Goal: Task Accomplishment & Management: Use online tool/utility

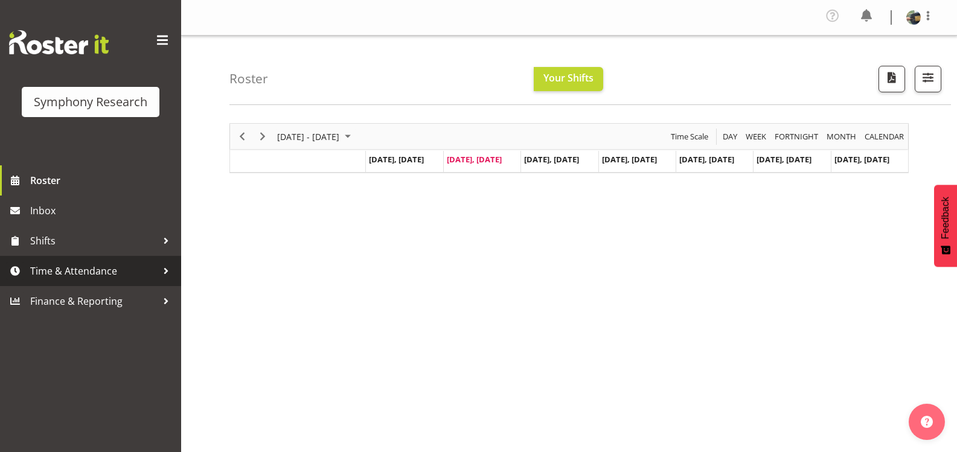
click at [147, 278] on span "Time & Attendance" at bounding box center [93, 271] width 127 height 18
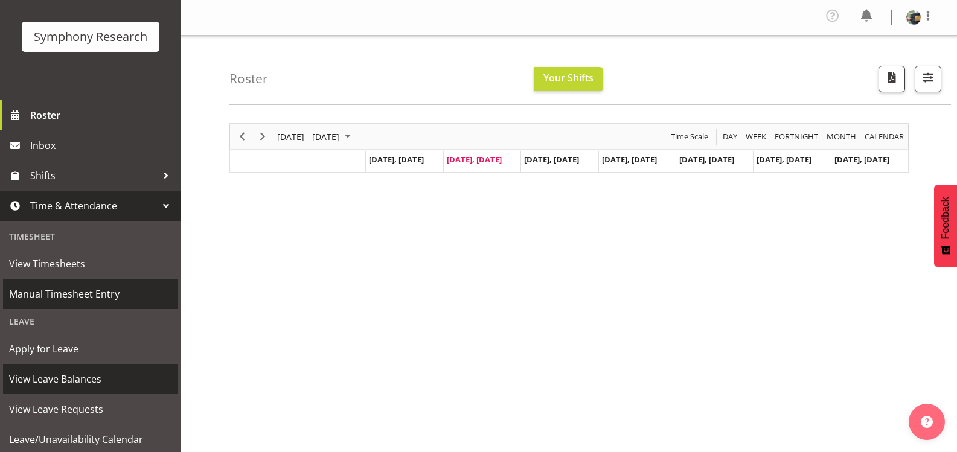
scroll to position [121, 0]
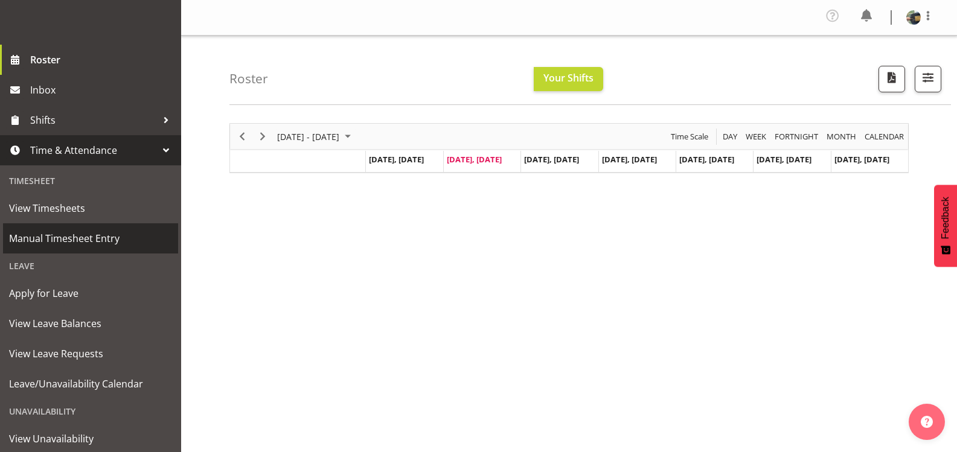
click at [108, 234] on span "Manual Timesheet Entry" at bounding box center [90, 238] width 163 height 18
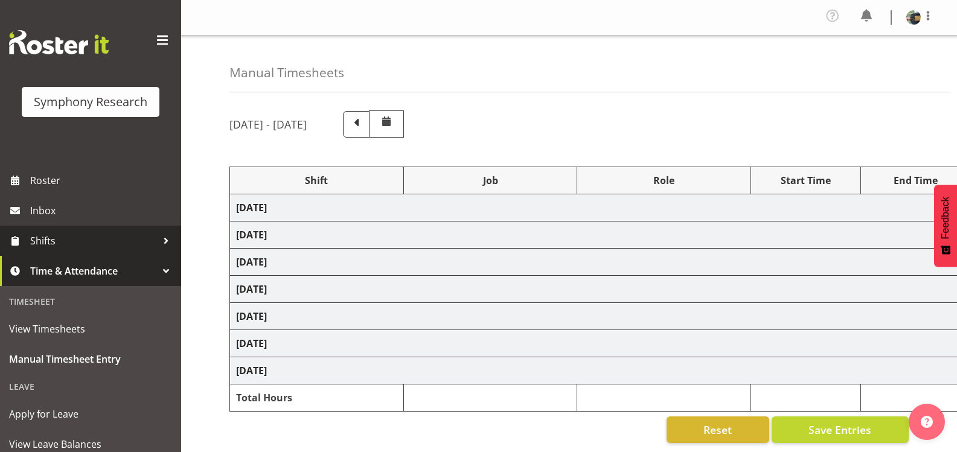
select select "81298"
select select "10587"
select select "47"
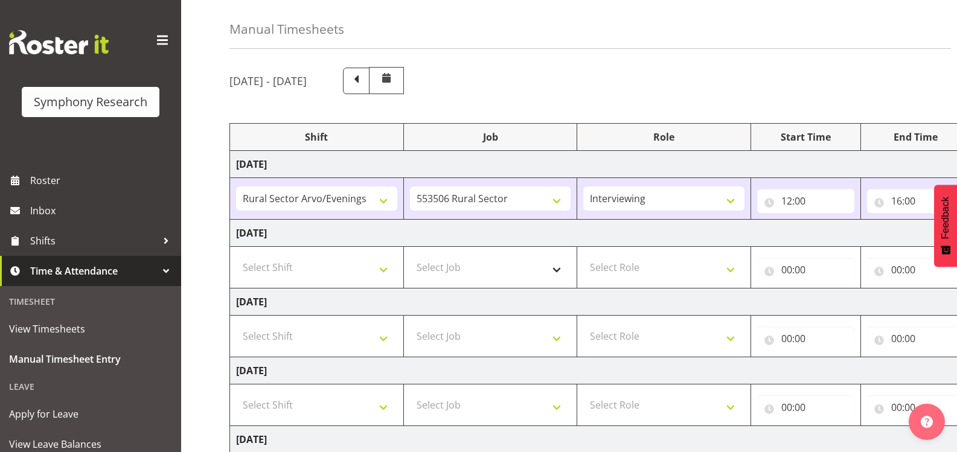
scroll to position [60, 0]
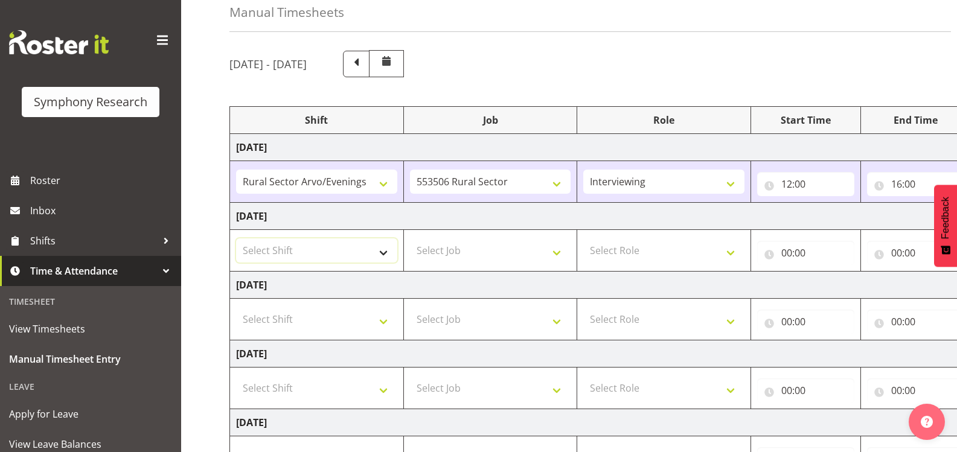
click at [384, 252] on select "Select Shift !!Weekend Residential (Roster IT Shift Label) *Business 9/10am ~ 4…" at bounding box center [316, 250] width 161 height 24
select select "81297"
click at [236, 238] on select "Select Shift !!Weekend Residential (Roster IT Shift Label) *Business 9/10am ~ 4…" at bounding box center [316, 250] width 161 height 24
click at [558, 253] on select "Select Job 550060 IF Admin 553492 World Poll Aus Wave 2 Main 2025 553493 World …" at bounding box center [490, 250] width 161 height 24
select select "10587"
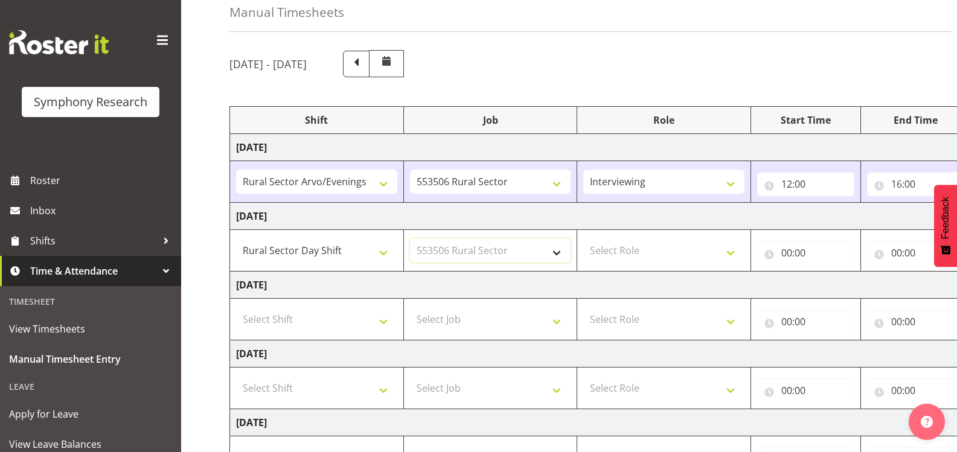
click at [410, 238] on select "Select Job 550060 IF Admin 553492 World Poll Aus Wave 2 Main 2025 553493 World …" at bounding box center [490, 250] width 161 height 24
click at [728, 253] on select "Select Role Briefing Interviewing" at bounding box center [663, 250] width 161 height 24
select select "47"
click at [583, 238] on select "Select Role Briefing Interviewing" at bounding box center [663, 250] width 161 height 24
click at [819, 251] on input "00:00" at bounding box center [805, 253] width 97 height 24
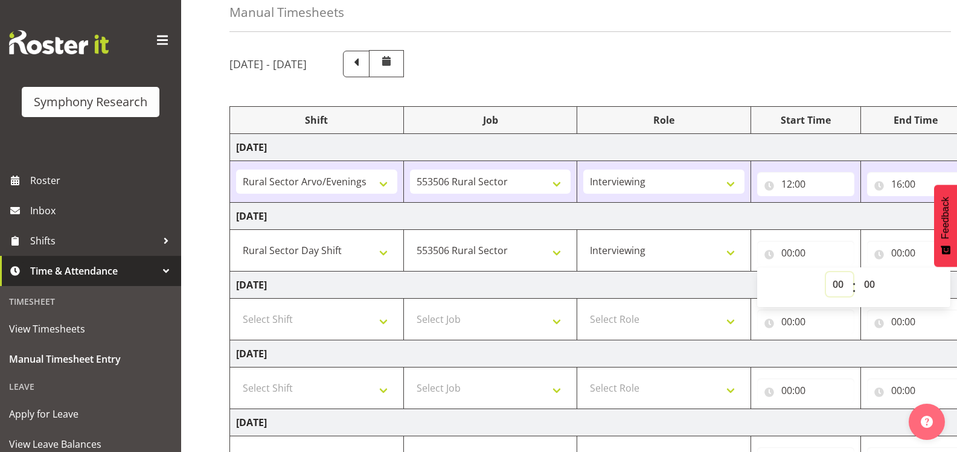
click at [840, 285] on select "00 01 02 03 04 05 06 07 08 09 10 11 12 13 14 15 16 17 18 19 20 21 22 23" at bounding box center [839, 284] width 27 height 24
select select "9"
click at [826, 272] on select "00 01 02 03 04 05 06 07 08 09 10 11 12 13 14 15 16 17 18 19 20 21 22 23" at bounding box center [839, 284] width 27 height 24
type input "09:00"
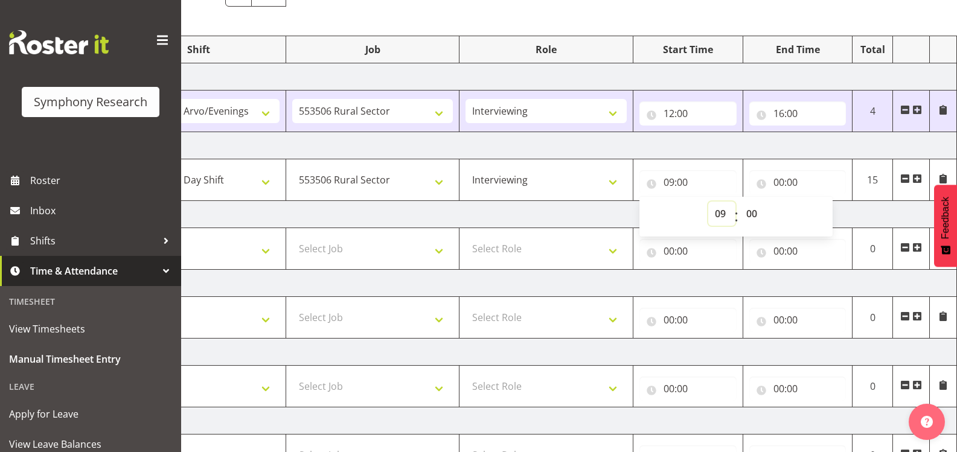
scroll to position [120, 0]
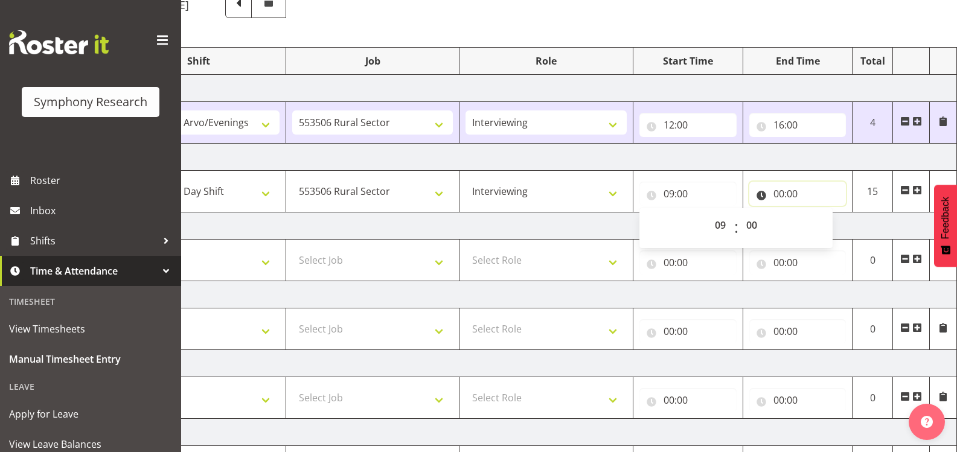
click at [808, 190] on input "00:00" at bounding box center [797, 194] width 97 height 24
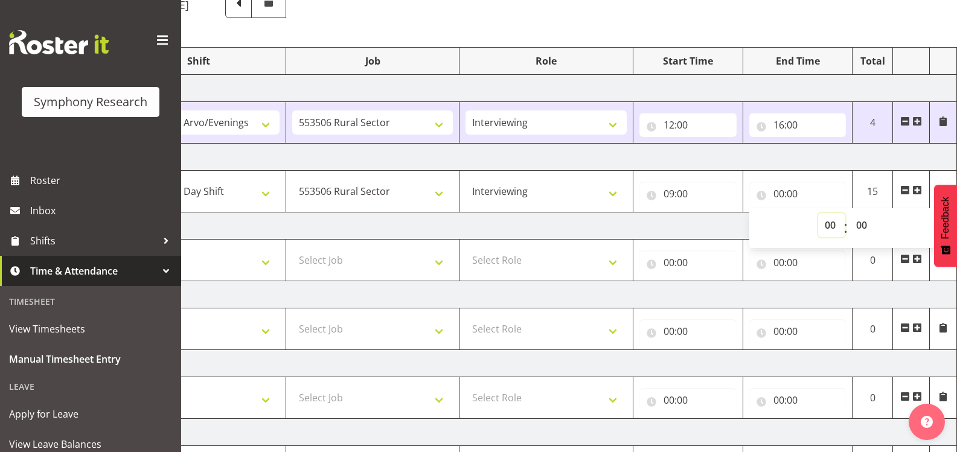
click at [829, 223] on select "00 01 02 03 04 05 06 07 08 09 10 11 12 13 14 15 16 17 18 19 20 21 22 23" at bounding box center [831, 225] width 27 height 24
select select "14"
click at [818, 213] on select "00 01 02 03 04 05 06 07 08 09 10 11 12 13 14 15 16 17 18 19 20 21 22 23" at bounding box center [831, 225] width 27 height 24
type input "14:00"
click at [841, 160] on td "Tuesday 2nd September 2025" at bounding box center [534, 157] width 844 height 27
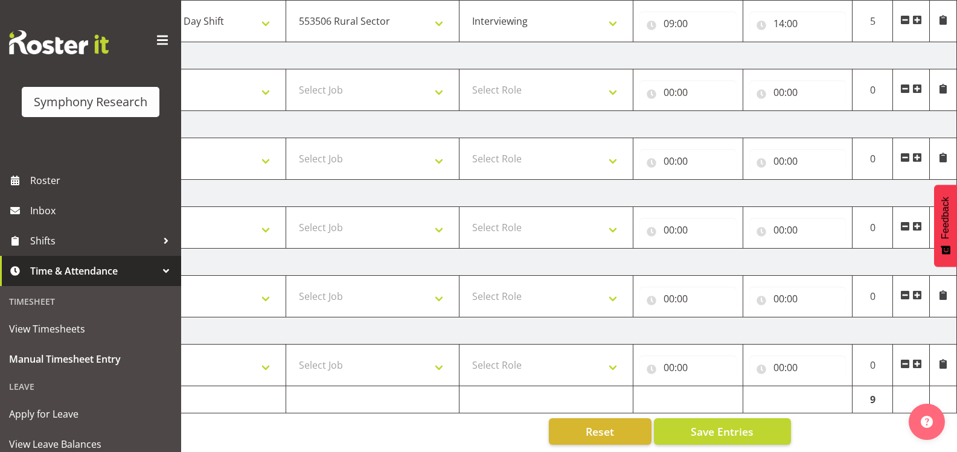
scroll to position [301, 0]
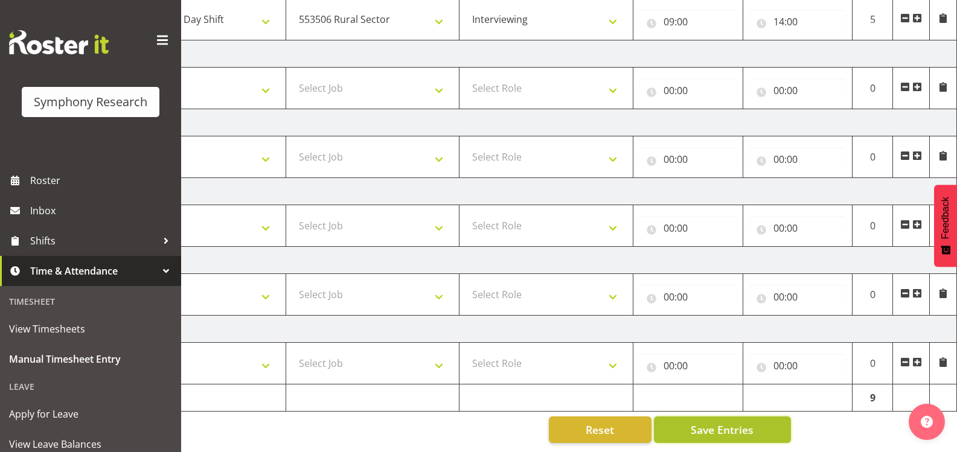
click at [756, 418] on button "Save Entries" at bounding box center [722, 429] width 137 height 27
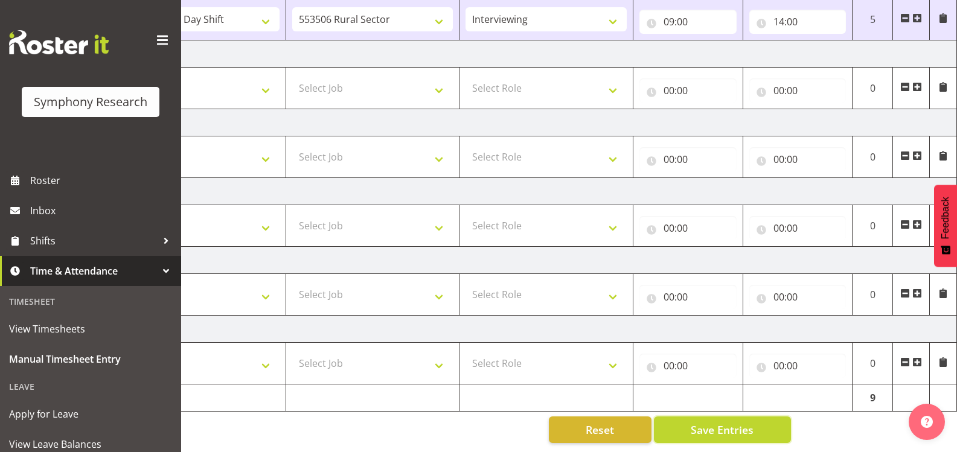
scroll to position [0, 0]
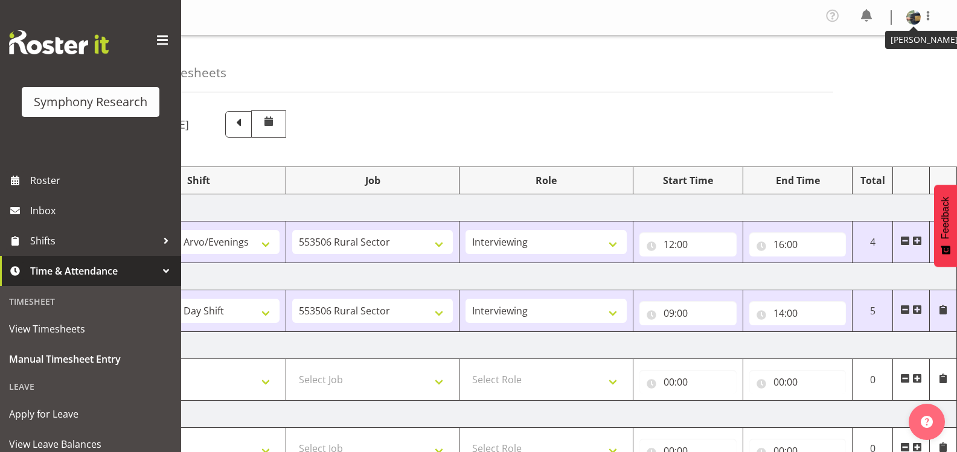
click at [914, 13] on img at bounding box center [913, 17] width 14 height 14
click at [868, 69] on link "Log Out" at bounding box center [877, 67] width 116 height 22
